Goal: Entertainment & Leisure: Consume media (video, audio)

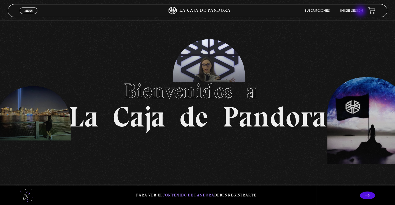
click at [361, 12] on link "Inicie sesión" at bounding box center [351, 10] width 23 height 3
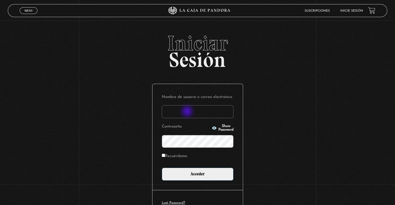
click at [188, 112] on input "Nombre de usuario o correo electrónico" at bounding box center [198, 111] width 72 height 13
type input "jpgleon@gmail.com"
click at [162, 168] on input "Acceder" at bounding box center [198, 174] width 72 height 13
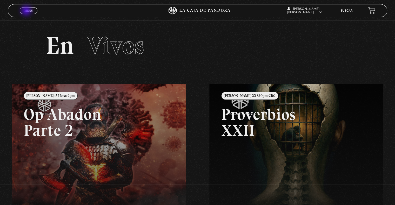
click at [27, 11] on span "Menu" at bounding box center [28, 10] width 9 height 3
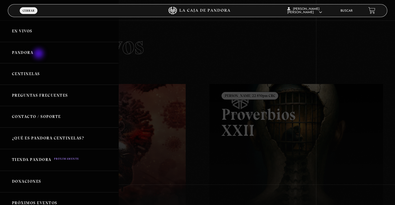
click at [39, 54] on link "Pandora" at bounding box center [59, 53] width 118 height 22
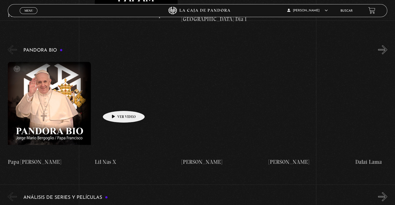
scroll to position [935, 0]
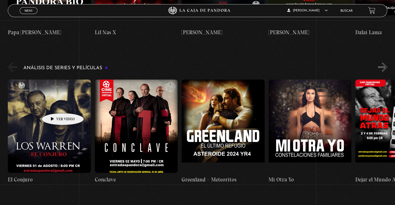
click at [55, 105] on figure at bounding box center [49, 126] width 83 height 94
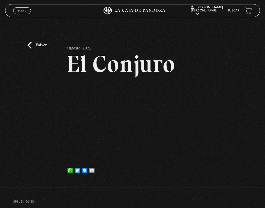
drag, startPoint x: 114, startPoint y: 190, endPoint x: 109, endPoint y: 196, distance: 7.6
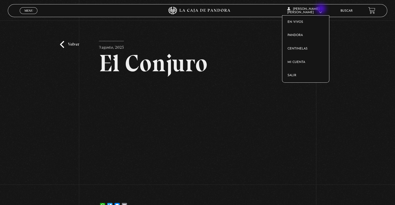
click at [310, 10] on span "[PERSON_NAME] [PERSON_NAME]" at bounding box center [304, 11] width 35 height 6
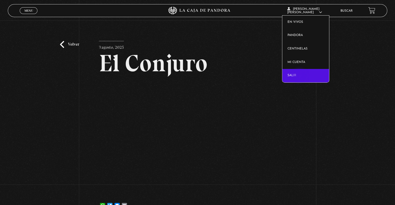
click at [300, 76] on link "Salir" at bounding box center [305, 76] width 47 height 14
